Goal: Information Seeking & Learning: Check status

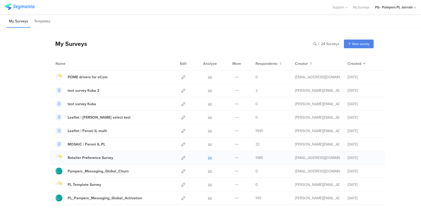
click at [208, 157] on icon at bounding box center [210, 157] width 4 height 4
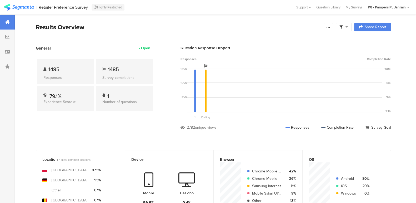
click at [140, 133] on div "General Open 1485 Responses 1485 Survey completions 79.1% Experience Score 1 Nu…" at bounding box center [95, 91] width 118 height 93
click at [358, 8] on div "My Surveys" at bounding box center [354, 7] width 22 height 5
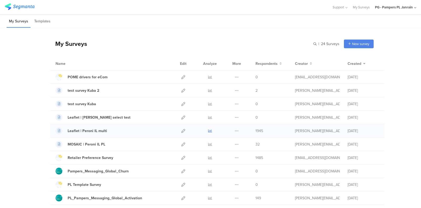
click at [208, 131] on icon at bounding box center [210, 131] width 4 height 4
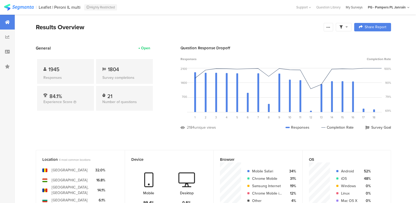
click at [357, 8] on div "My Surveys" at bounding box center [354, 7] width 22 height 5
